Goal: Task Accomplishment & Management: Complete application form

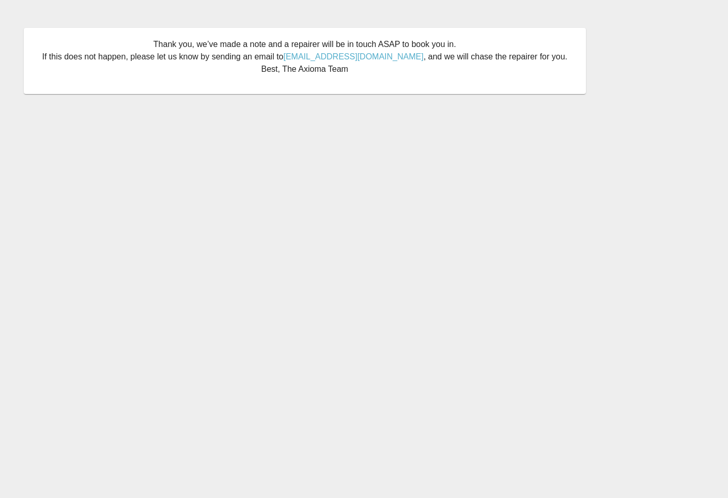
click at [257, 114] on main "Thank you, we’ve made a note and a repairer will be in touch ASAP to book you i…" at bounding box center [364, 249] width 728 height 498
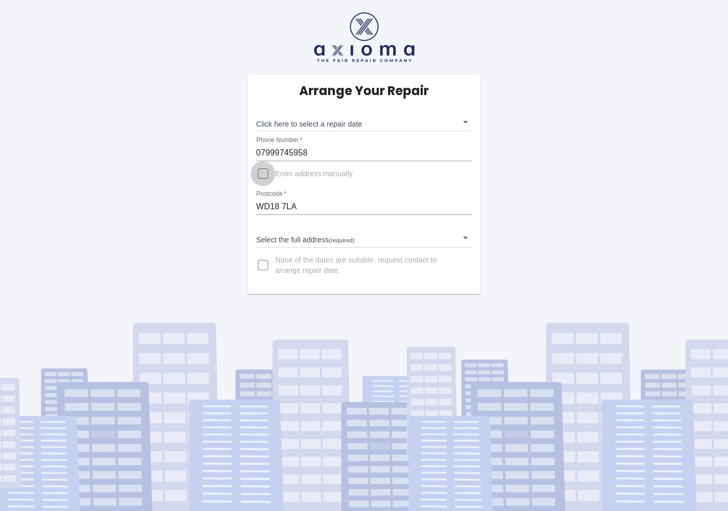
click at [264, 172] on input "Enter address manually" at bounding box center [262, 173] width 25 height 25
checkbox input "true"
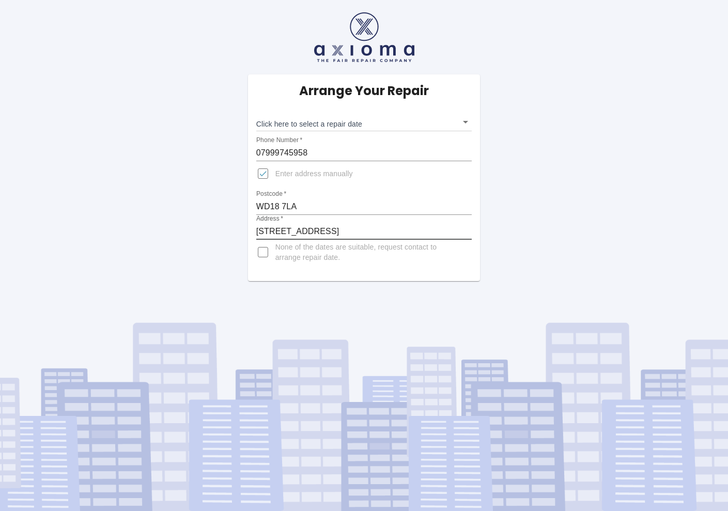
click at [467, 230] on input "11A Cassiobury Park Avenue, Watford" at bounding box center [364, 231] width 216 height 17
type input "11A Cassiobury Park Avenue, Watford"
click at [429, 258] on span "None of the dates are suitable, request contact to arrange repair date." at bounding box center [369, 252] width 189 height 21
click at [275, 258] on input "None of the dates are suitable, request contact to arrange repair date." at bounding box center [262, 252] width 25 height 25
checkbox input "true"
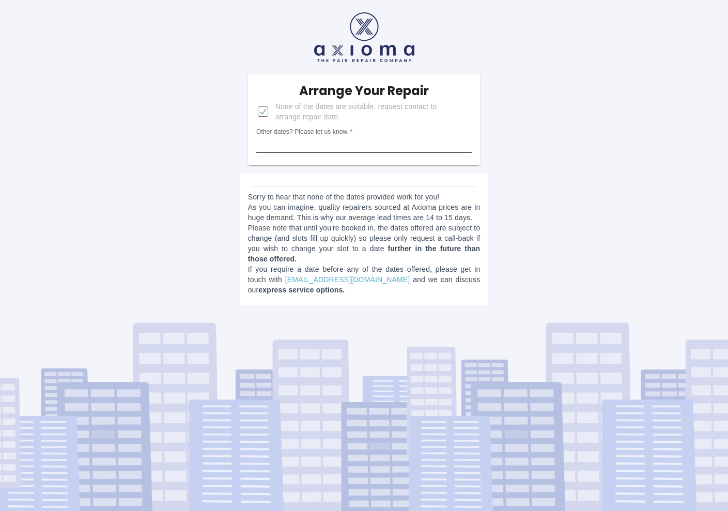
click at [394, 138] on input "Other dates? Please let us know.   *" at bounding box center [364, 144] width 216 height 17
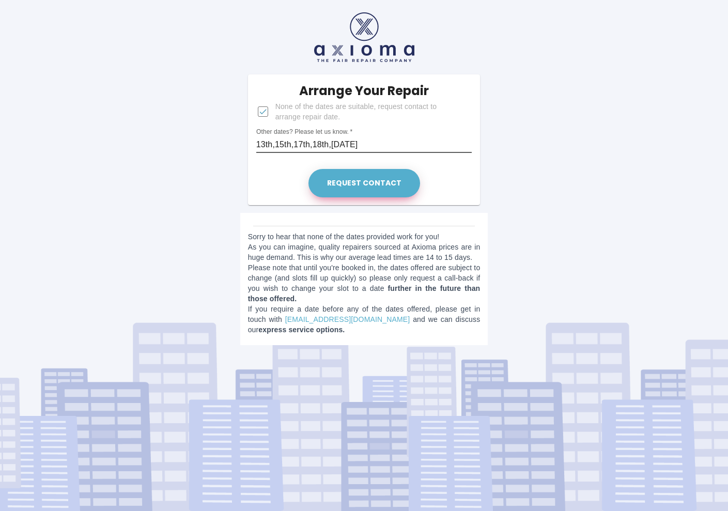
type input "13th,15th,17th,18th,20th September"
click at [336, 181] on button "Request contact" at bounding box center [364, 183] width 112 height 28
